Goal: Navigation & Orientation: Find specific page/section

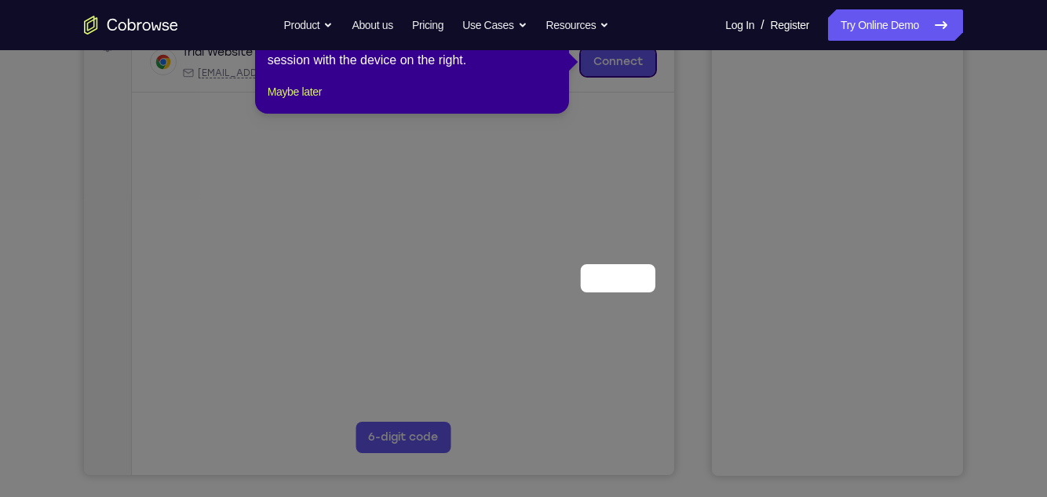
click at [552, 18] on span "×" at bounding box center [553, 11] width 6 height 13
click at [553, 17] on div "Email" at bounding box center [586, 9] width 69 height 25
click at [554, 13] on div "Email" at bounding box center [586, 9] width 69 height 25
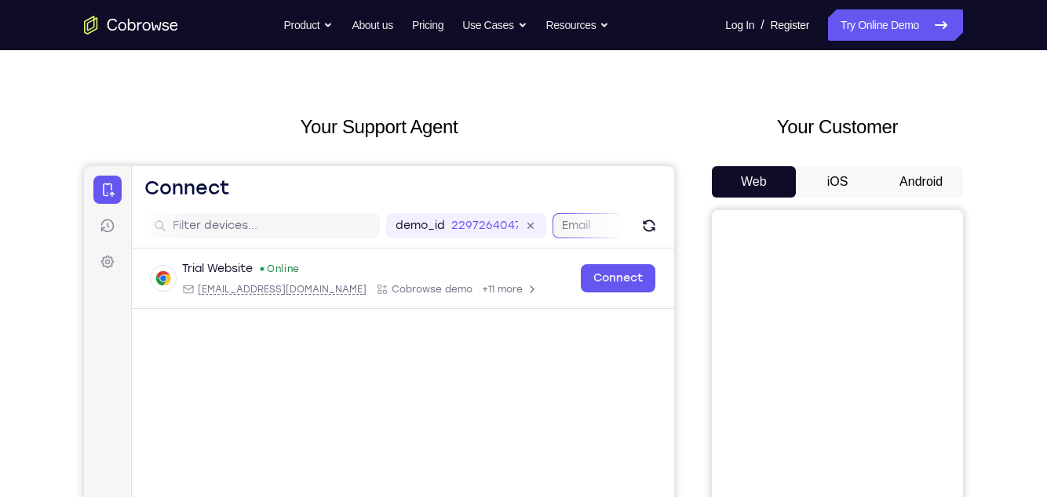
scroll to position [0, 203]
click at [873, 184] on button "iOS" at bounding box center [838, 181] width 84 height 31
click at [899, 182] on button "Android" at bounding box center [921, 181] width 84 height 31
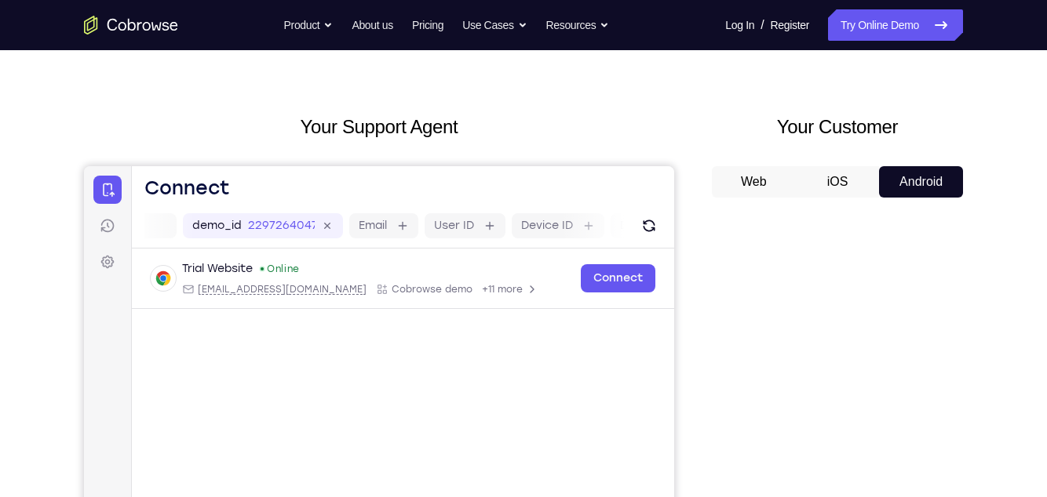
scroll to position [515, 0]
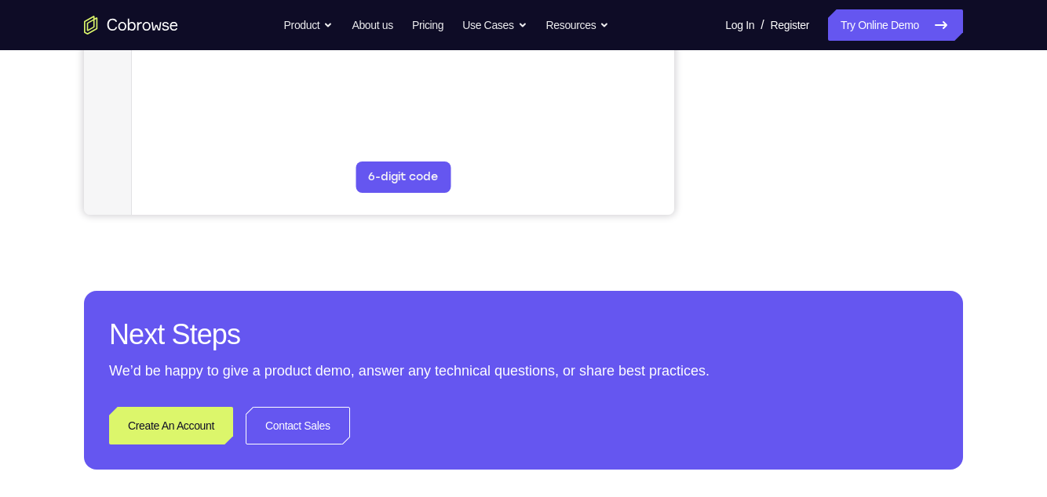
click at [867, 319] on h2 "Next Steps" at bounding box center [523, 335] width 829 height 38
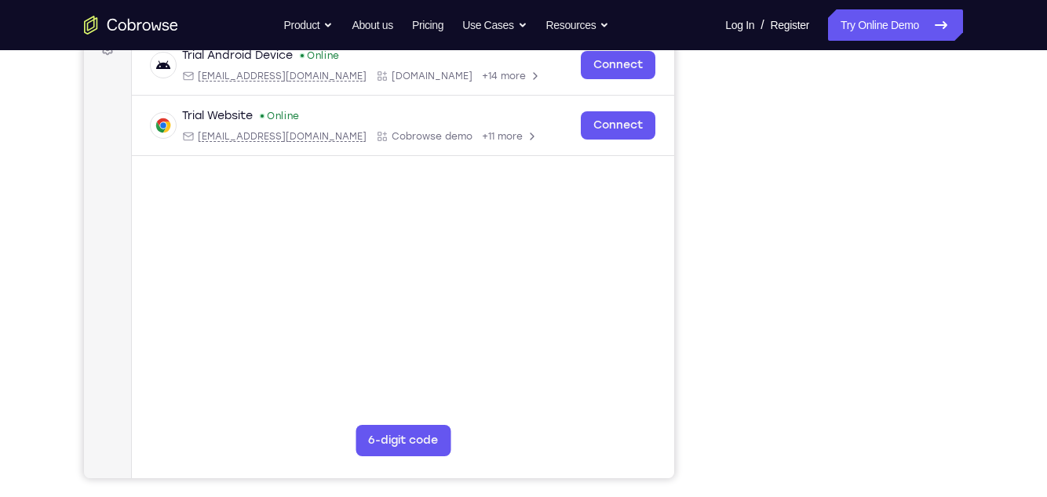
scroll to position [221, 0]
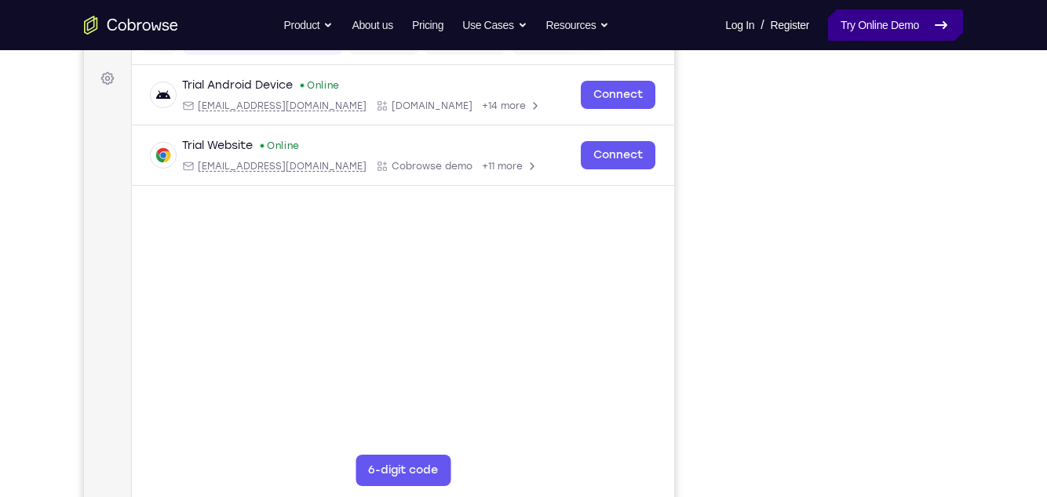
click at [912, 29] on link "Try Online Demo" at bounding box center [895, 24] width 135 height 31
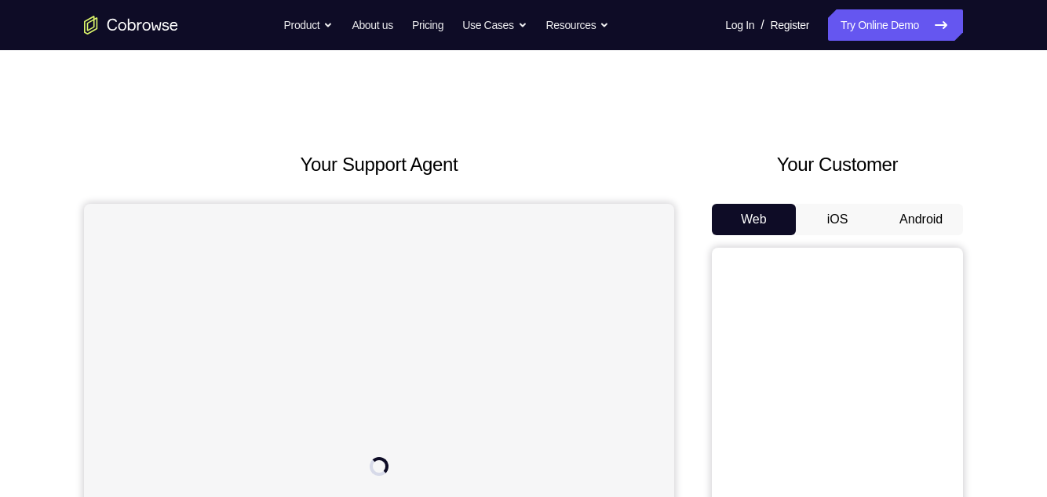
click at [927, 220] on button "Android" at bounding box center [921, 219] width 84 height 31
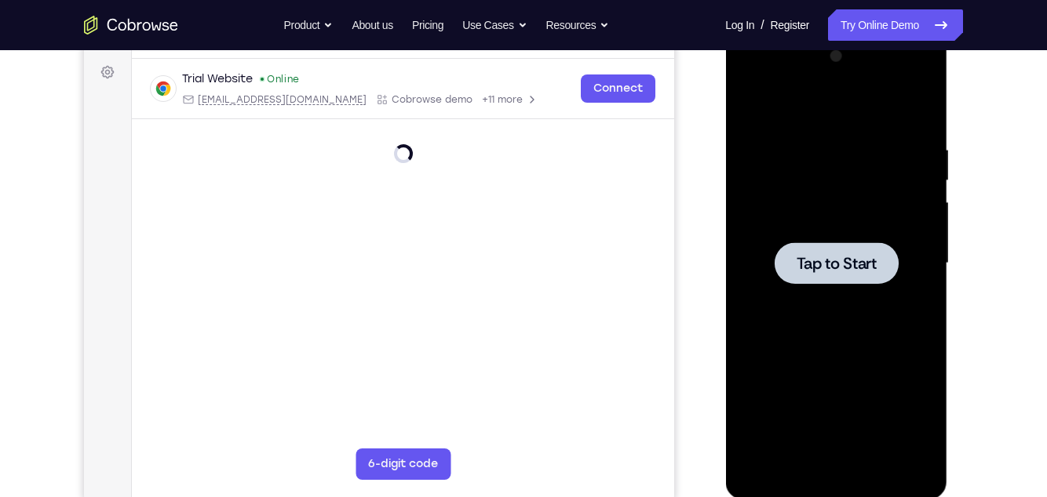
click at [889, 325] on div at bounding box center [836, 263] width 198 height 439
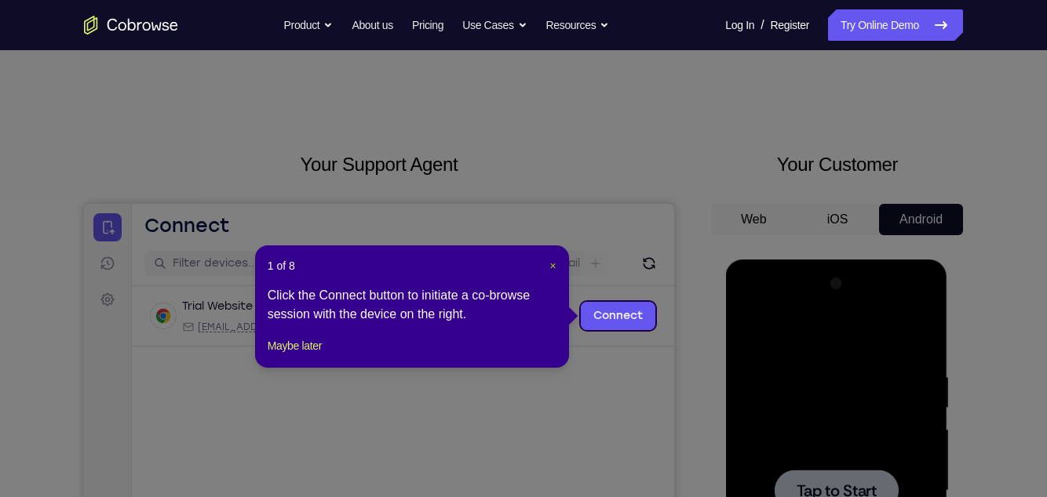
click at [552, 270] on span "×" at bounding box center [553, 266] width 6 height 13
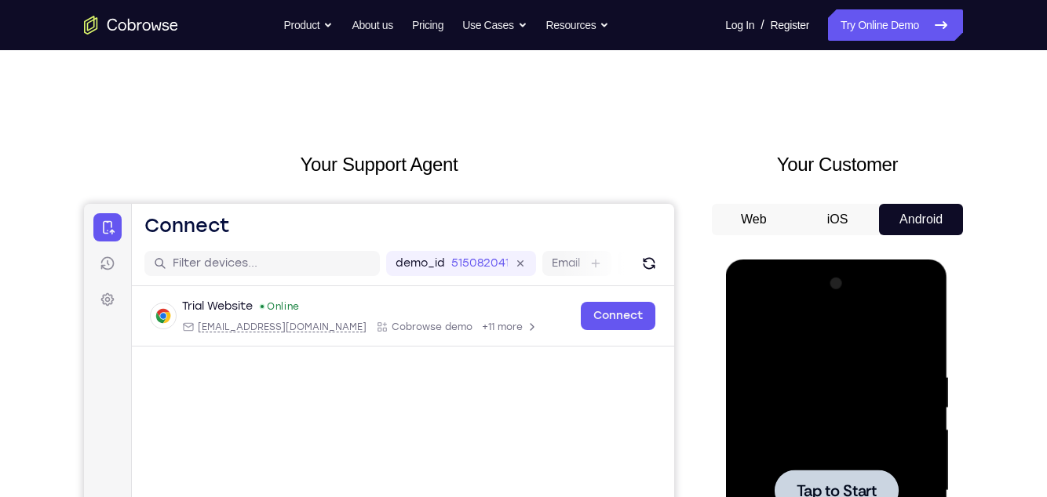
scroll to position [130, 0]
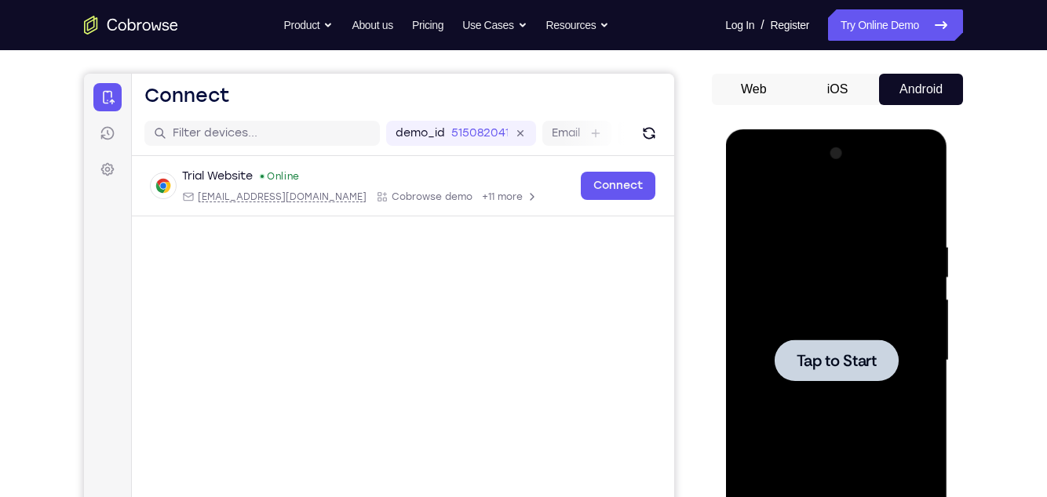
click at [892, 376] on div at bounding box center [836, 361] width 124 height 42
click at [894, 235] on div at bounding box center [836, 360] width 198 height 439
click at [911, 333] on div at bounding box center [836, 360] width 198 height 439
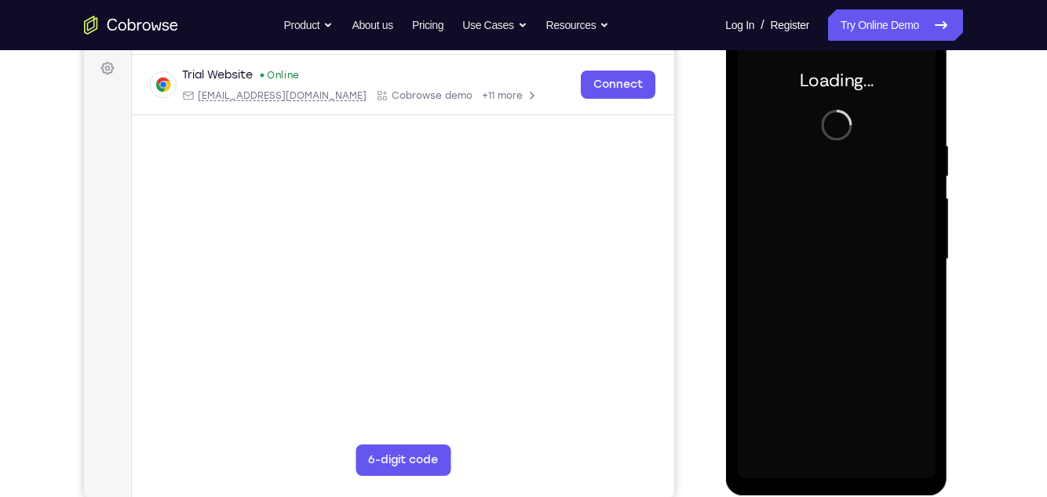
scroll to position [261, 0]
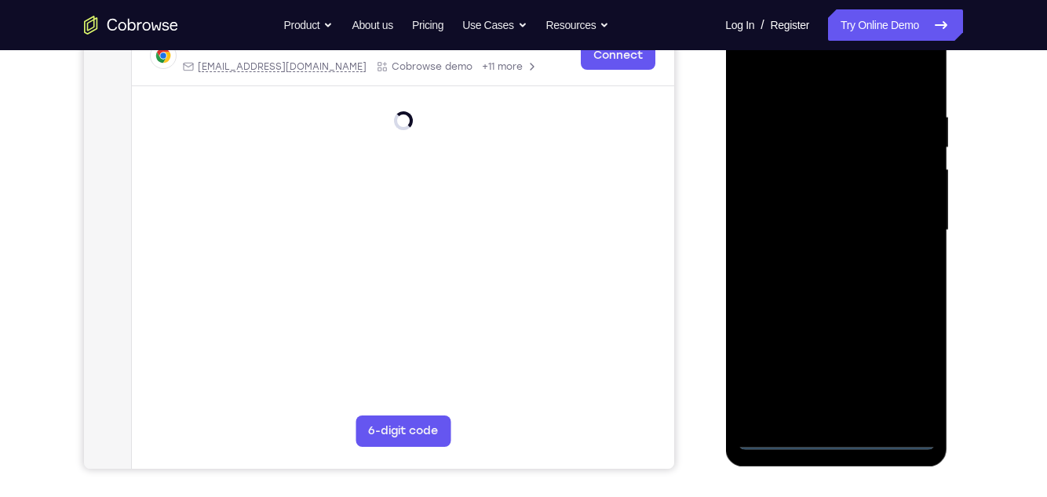
click at [835, 443] on div at bounding box center [836, 230] width 198 height 439
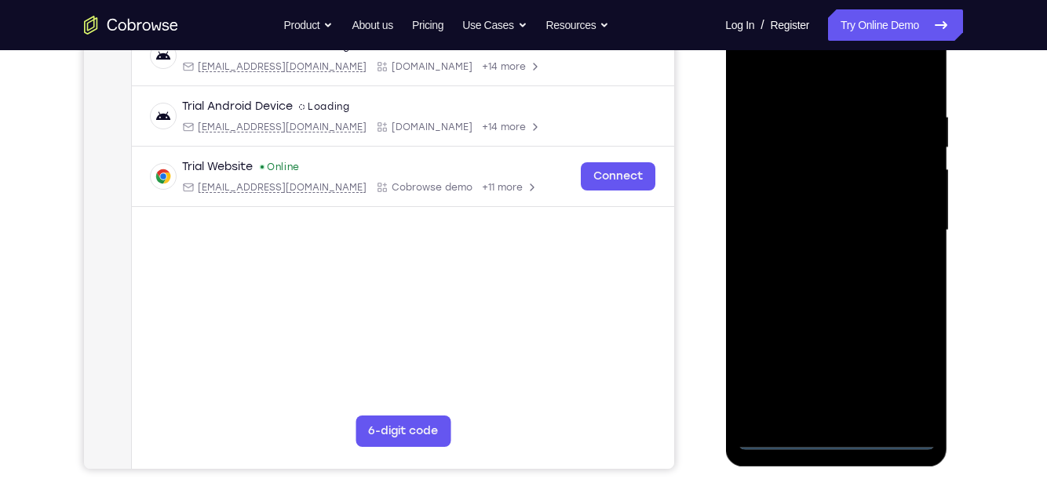
click at [835, 436] on div at bounding box center [836, 230] width 198 height 439
click at [908, 371] on div at bounding box center [836, 230] width 198 height 439
click at [907, 373] on div at bounding box center [836, 230] width 198 height 439
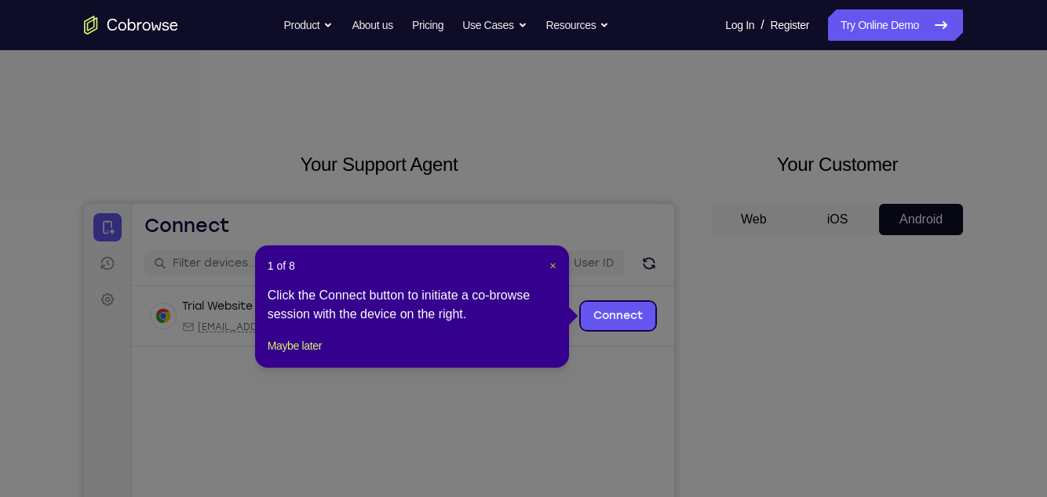
click at [553, 264] on span "×" at bounding box center [553, 266] width 6 height 13
